Goal: Check status: Check status

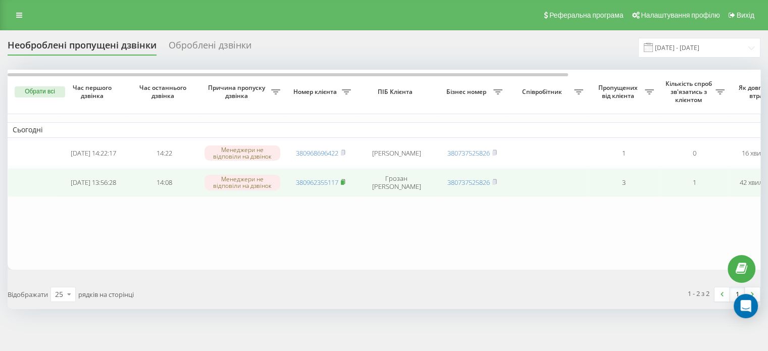
click at [345, 182] on icon at bounding box center [344, 181] width 4 height 5
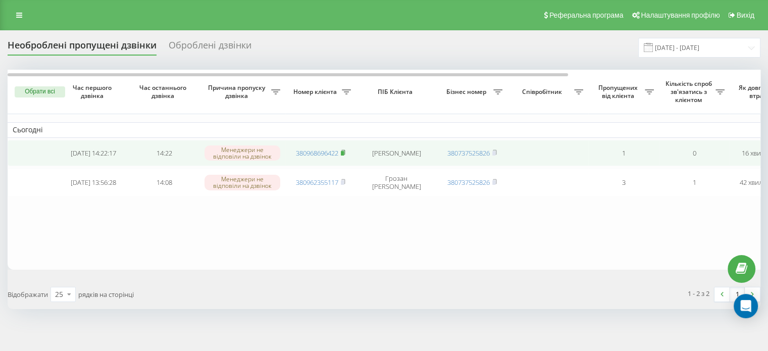
click at [346, 155] on span at bounding box center [343, 153] width 5 height 9
